Goal: Transaction & Acquisition: Purchase product/service

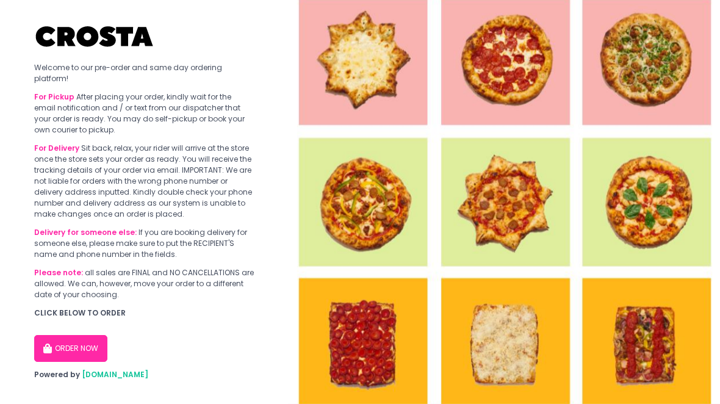
click at [60, 348] on button "ORDER NOW" at bounding box center [70, 348] width 73 height 27
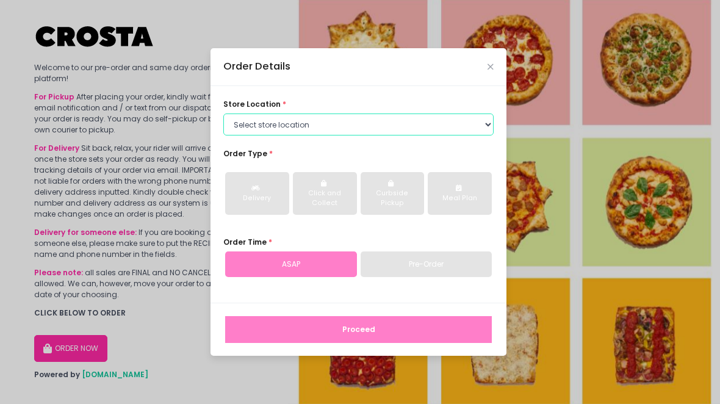
click at [480, 128] on select "Select store location [PERSON_NAME] Pizza - [PERSON_NAME] Pizza - [GEOGRAPHIC_D…" at bounding box center [358, 125] width 270 height 22
select select "5fabb2e53664a8677beaeb89"
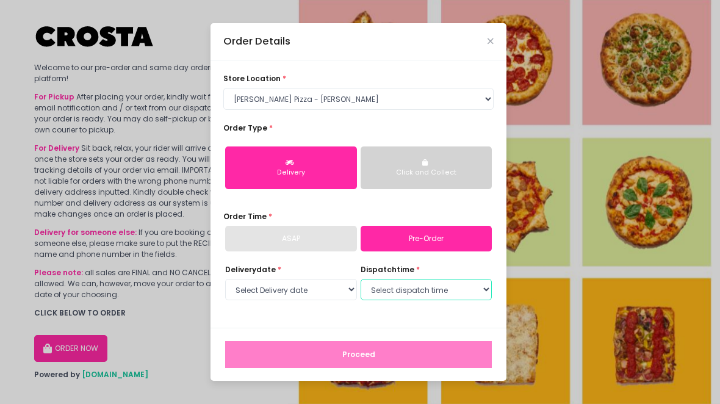
click at [435, 292] on select "Select dispatch time" at bounding box center [427, 290] width 132 height 22
click at [329, 291] on select "Select Delivery date [DATE] [DATE] [DATE] [DATE] [DATE]" at bounding box center [291, 290] width 132 height 22
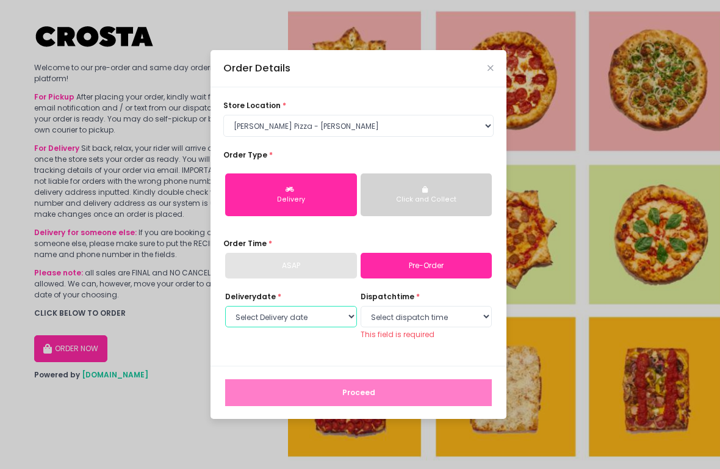
click at [328, 316] on select "Select Delivery date [DATE] [DATE] [DATE] [DATE] [DATE]" at bounding box center [291, 317] width 132 height 22
click at [326, 319] on select "Select Delivery date [DATE] [DATE] [DATE] [DATE] [DATE]" at bounding box center [291, 317] width 132 height 22
click at [327, 317] on select "Select Delivery date [DATE] [DATE] [DATE] [DATE] [DATE]" at bounding box center [291, 317] width 132 height 22
select select "[DATE]"
click at [327, 321] on select "Select Delivery date [DATE] [DATE] [DATE] [DATE] [DATE]" at bounding box center [291, 317] width 132 height 22
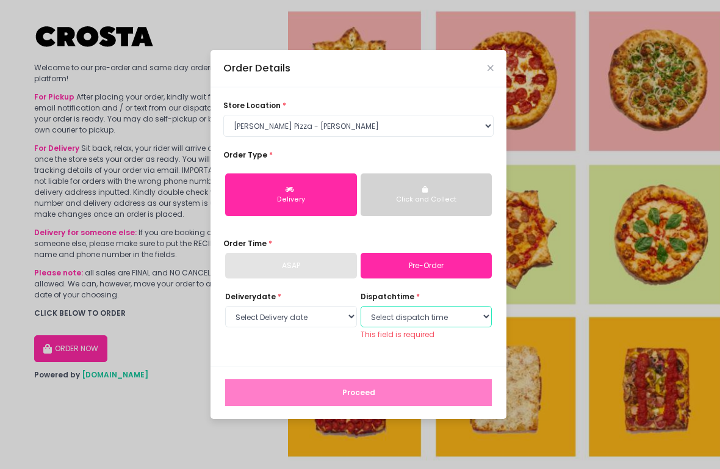
click at [419, 322] on select "Select dispatch time 12:00 PM - 12:30 PM 12:30 PM - 01:00 PM 01:00 PM - 01:30 P…" at bounding box center [427, 317] width 132 height 22
select select "20:30"
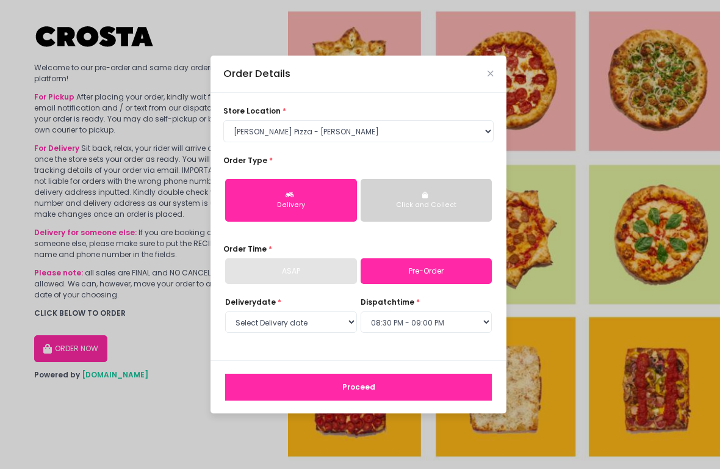
click at [417, 390] on button "Proceed" at bounding box center [358, 387] width 267 height 27
